Goal: Go to known website: Access a specific website the user already knows

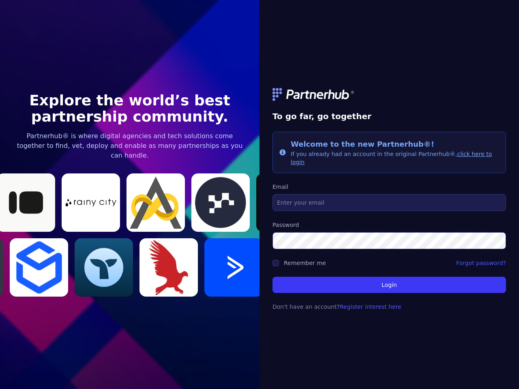
click at [389, 99] on link at bounding box center [390, 94] width 234 height 13
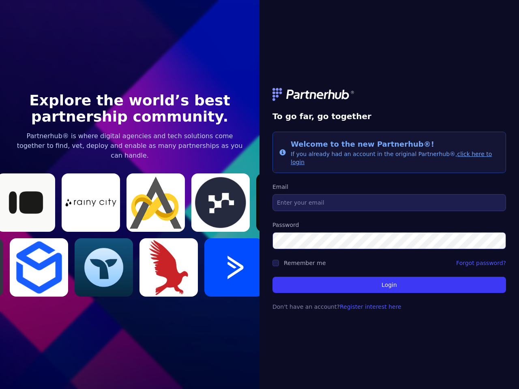
click at [389, 99] on link at bounding box center [390, 94] width 234 height 13
